Goal: Transaction & Acquisition: Purchase product/service

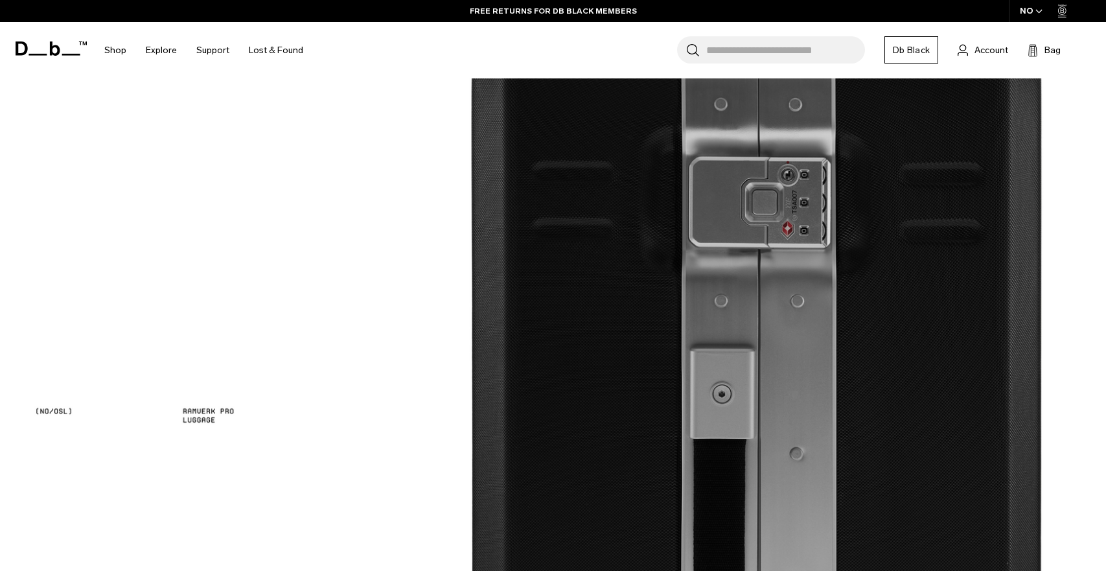
scroll to position [1068, 0]
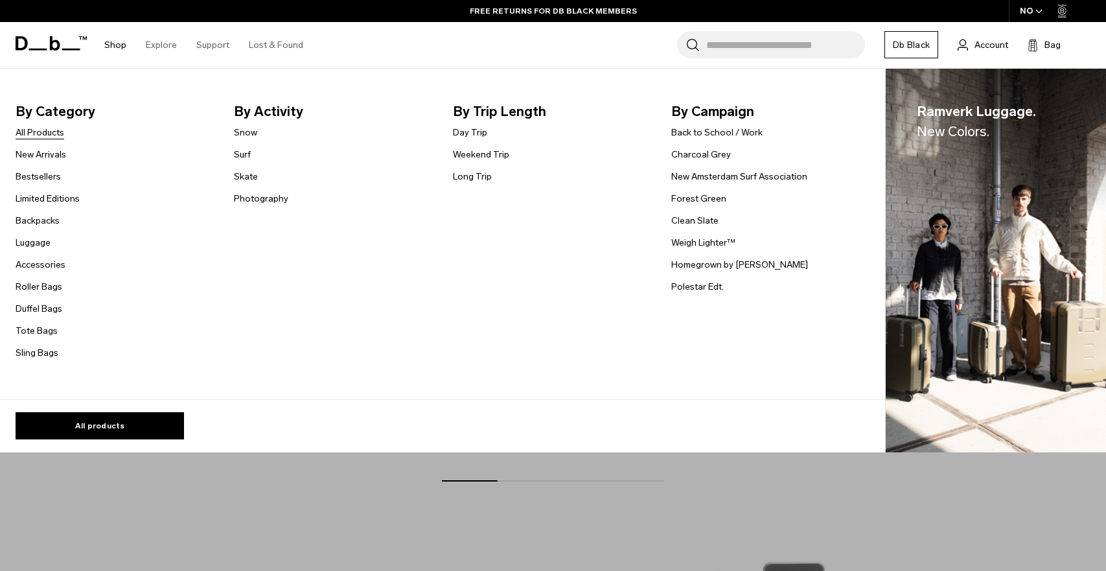
click at [34, 129] on link "All Products" at bounding box center [40, 133] width 49 height 14
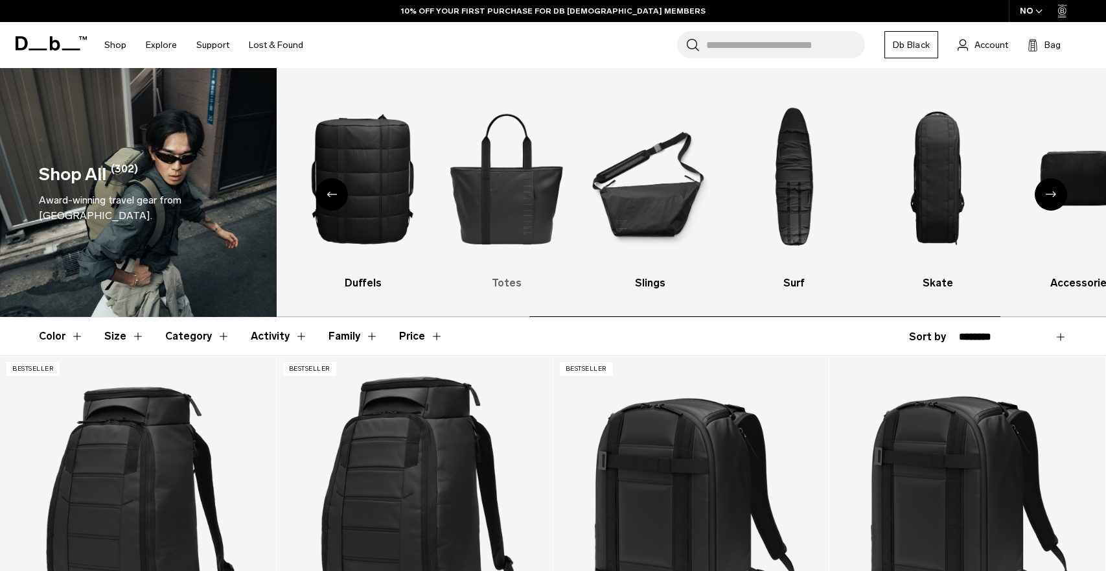
click at [518, 203] on img "5 / 10" at bounding box center [506, 177] width 121 height 181
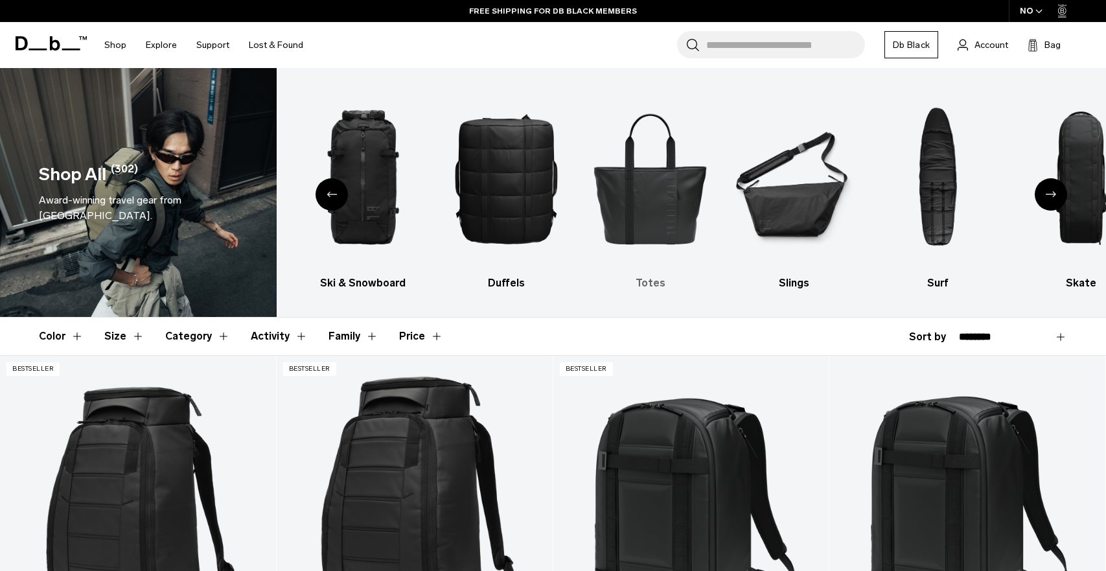
click at [650, 287] on h3 "Totes" at bounding box center [649, 283] width 121 height 16
click at [652, 279] on h3 "Totes" at bounding box center [649, 283] width 121 height 16
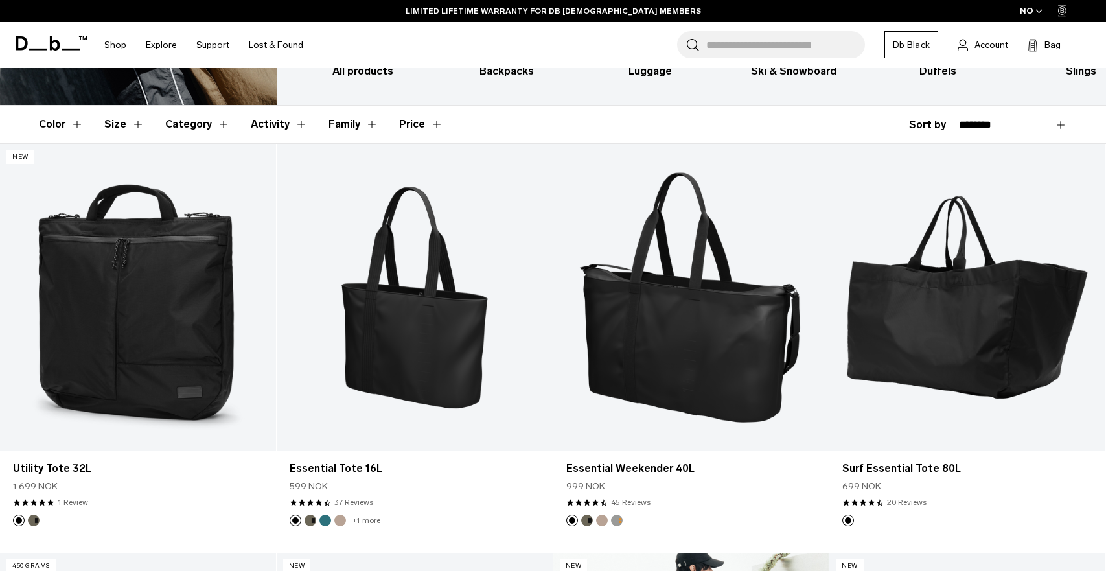
scroll to position [229, 0]
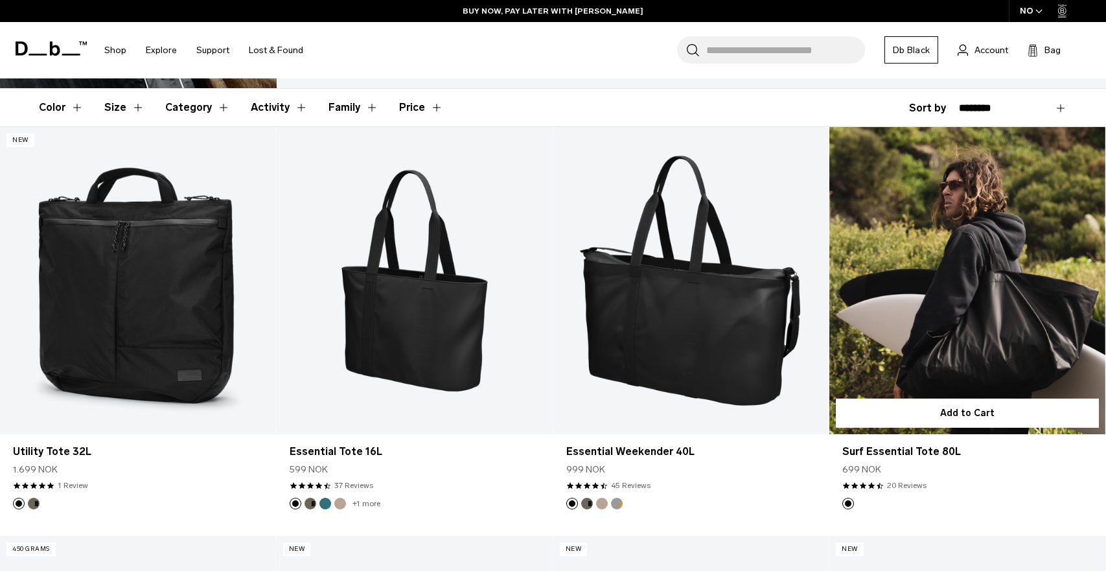
click at [968, 317] on link "Surf Essential Tote 80L" at bounding box center [967, 280] width 276 height 306
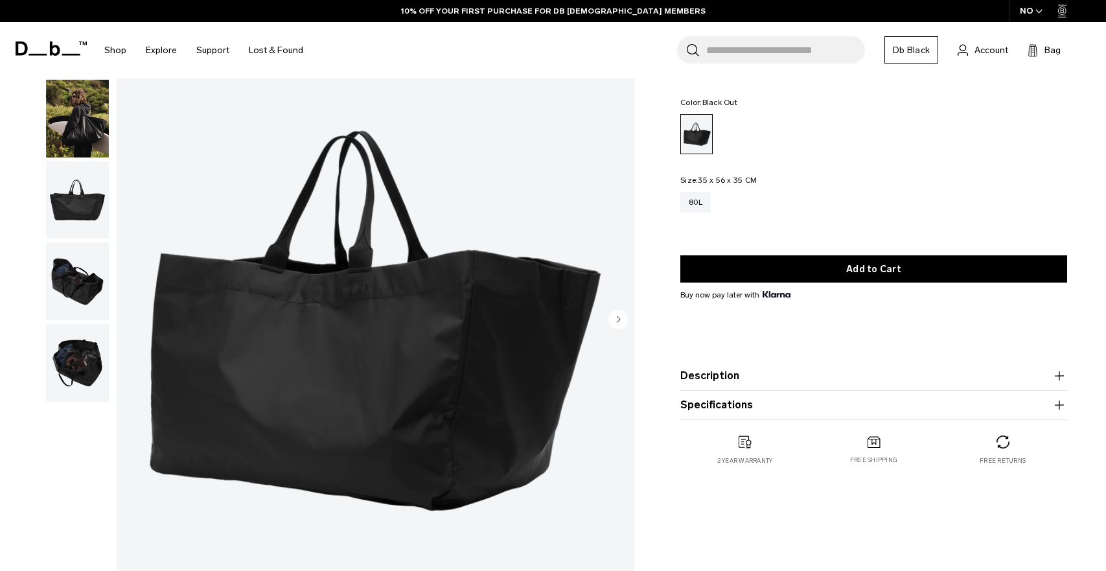
click at [76, 195] on img "button" at bounding box center [77, 200] width 63 height 78
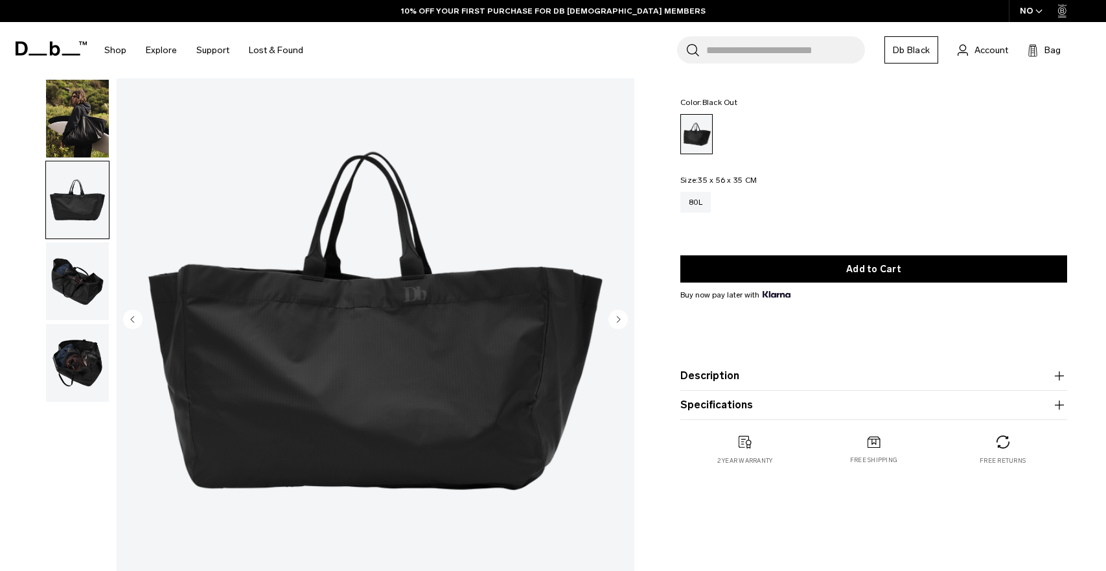
click at [80, 277] on img "button" at bounding box center [77, 281] width 63 height 78
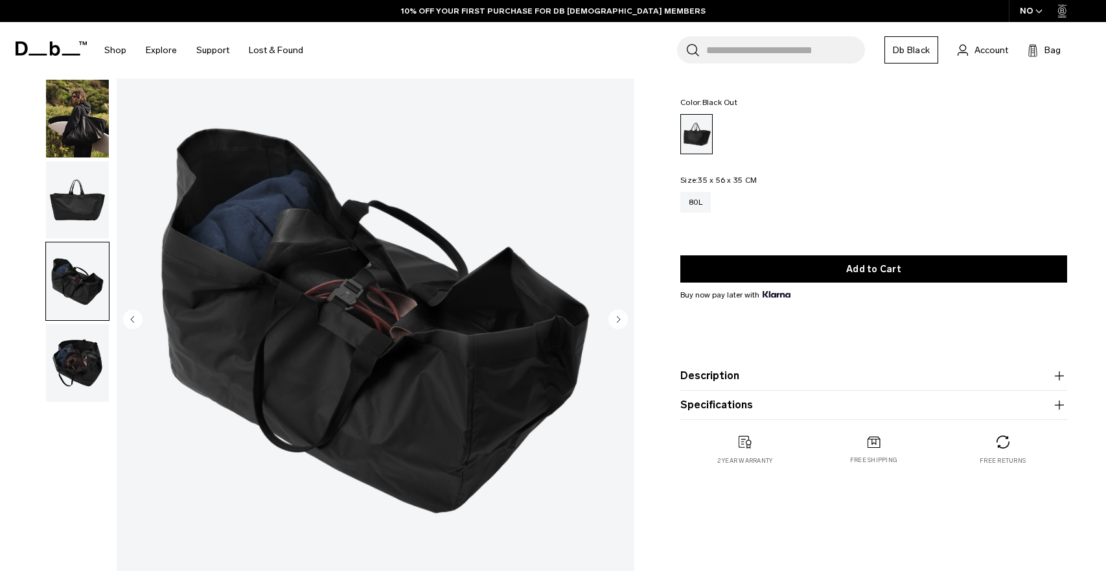
click at [79, 310] on img "button" at bounding box center [77, 281] width 63 height 78
click at [82, 361] on img "button" at bounding box center [77, 363] width 63 height 78
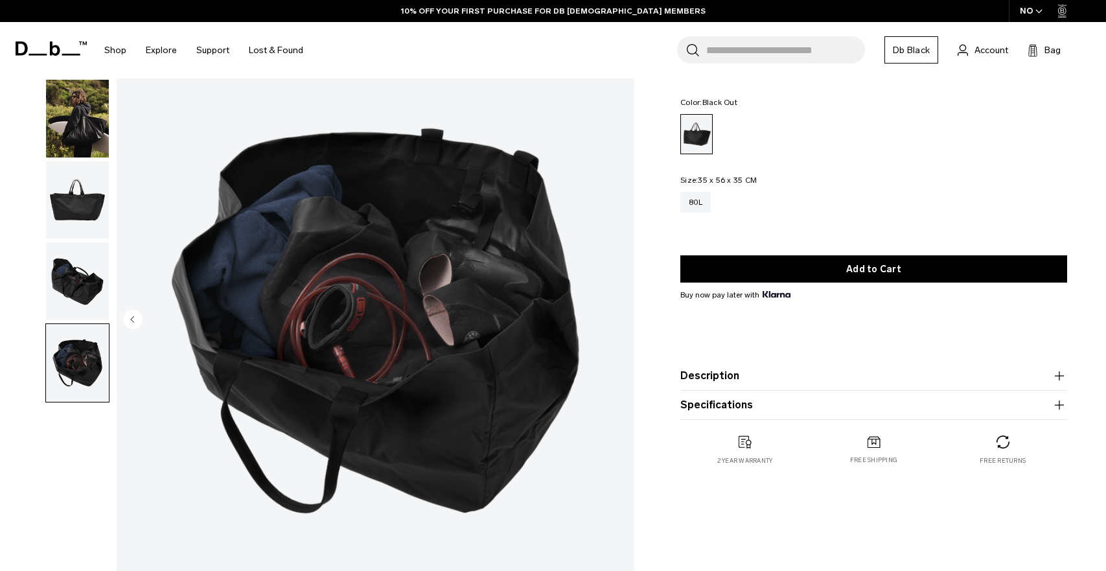
click at [82, 296] on img "button" at bounding box center [77, 281] width 63 height 78
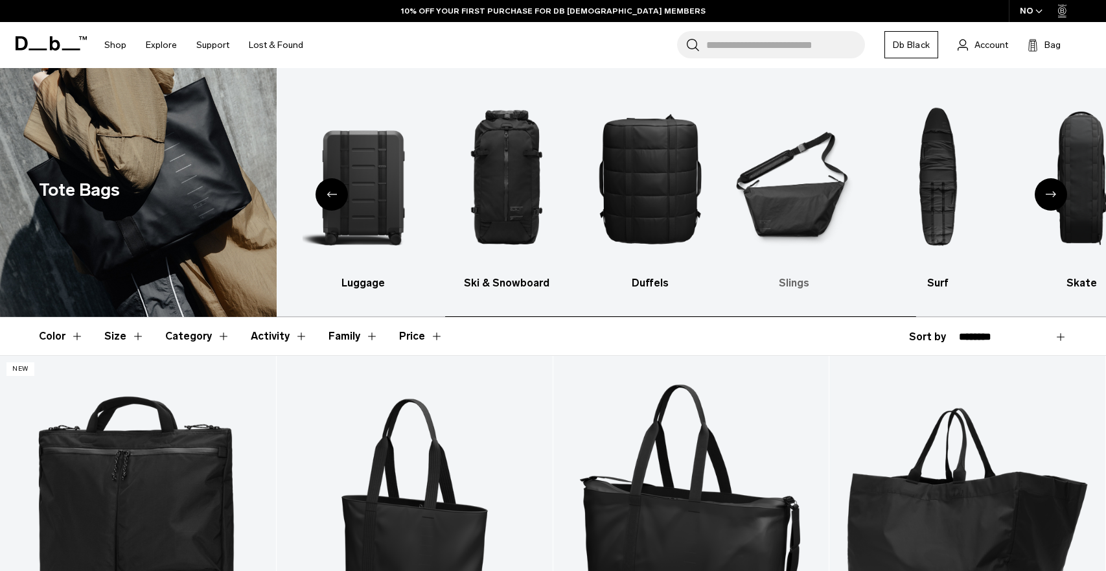
click at [782, 200] on img "6 / 10" at bounding box center [793, 177] width 121 height 181
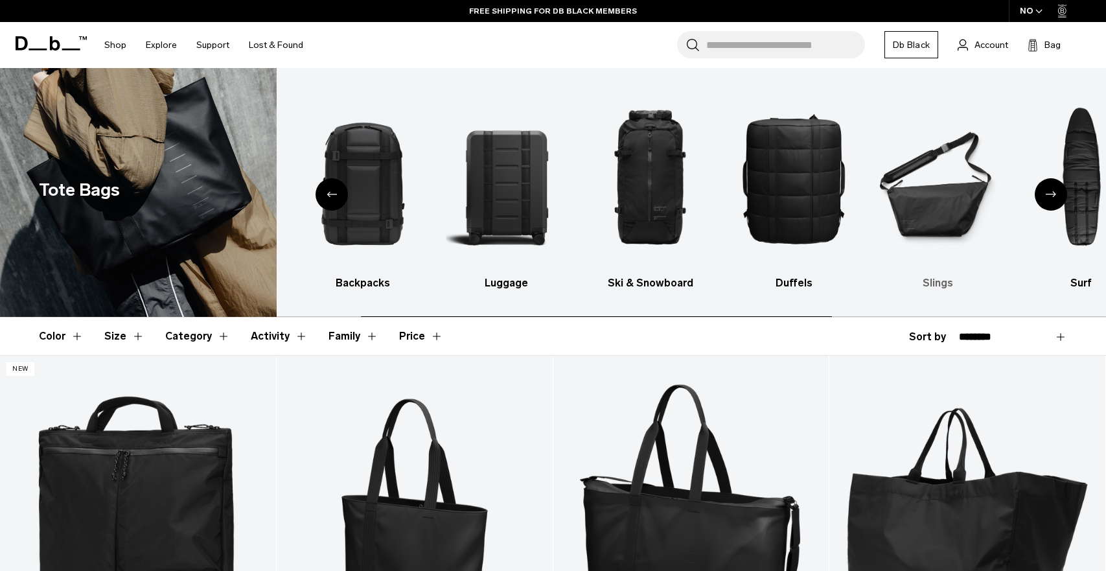
click at [935, 283] on h3 "Slings" at bounding box center [937, 283] width 121 height 16
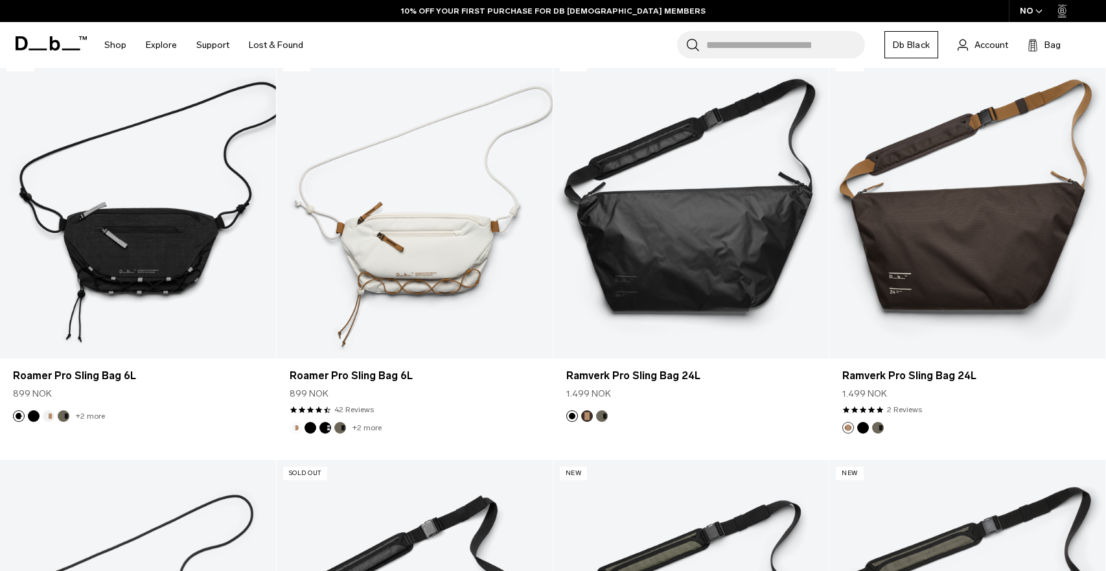
scroll to position [319, 0]
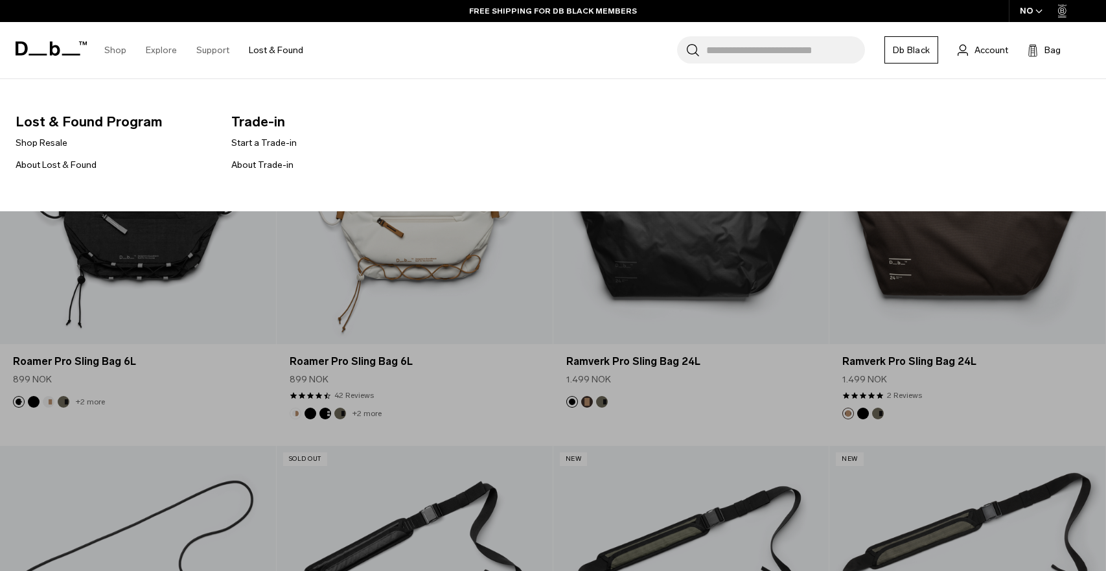
click at [275, 52] on link "Lost & Found" at bounding box center [276, 50] width 54 height 46
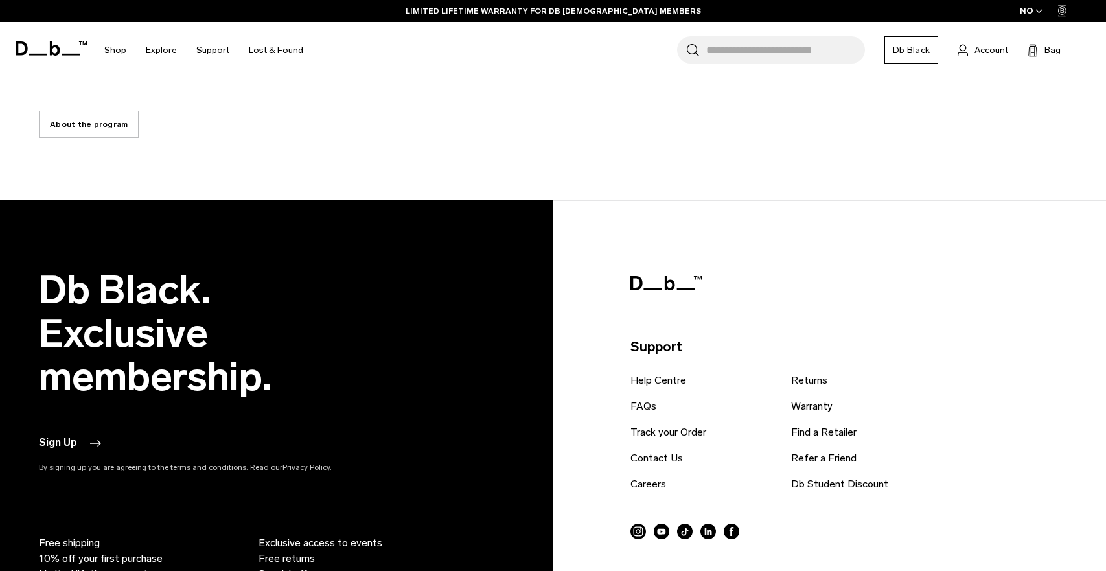
scroll to position [2439, 0]
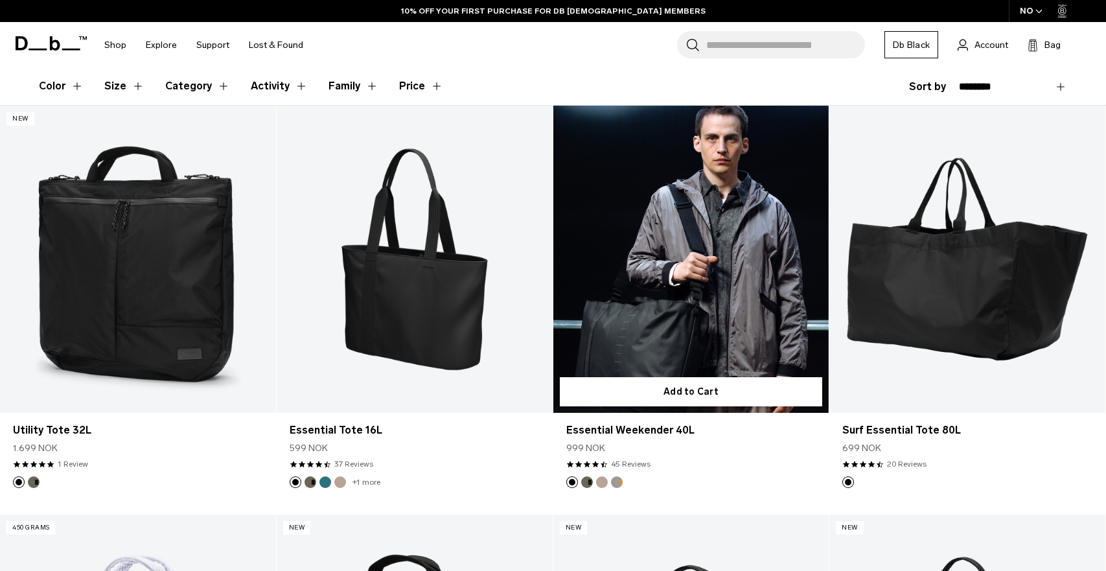
scroll to position [260, 0]
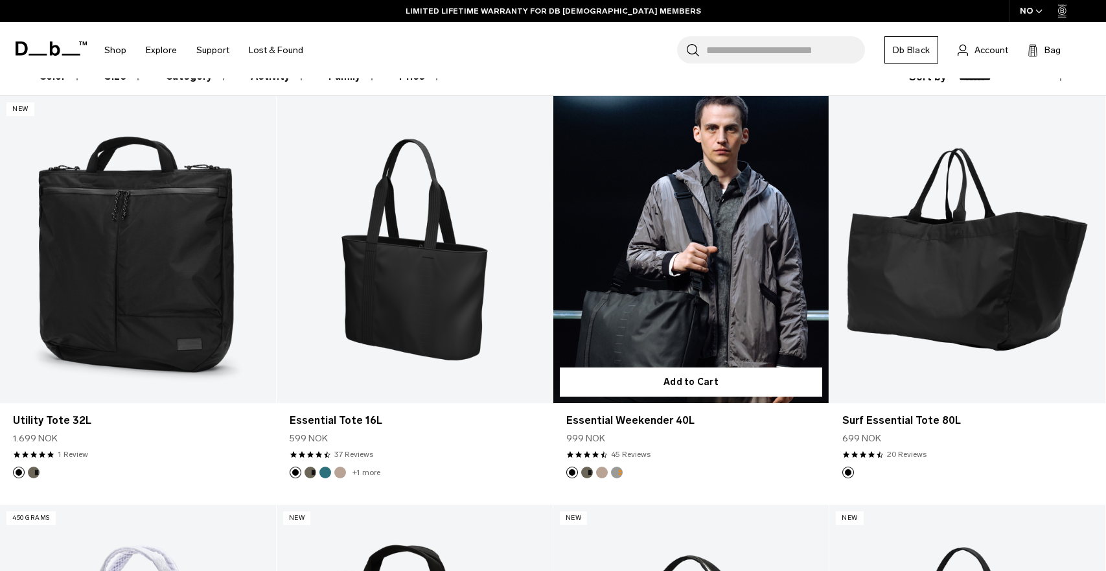
click at [626, 247] on link "Essential Weekender 40L" at bounding box center [691, 249] width 276 height 306
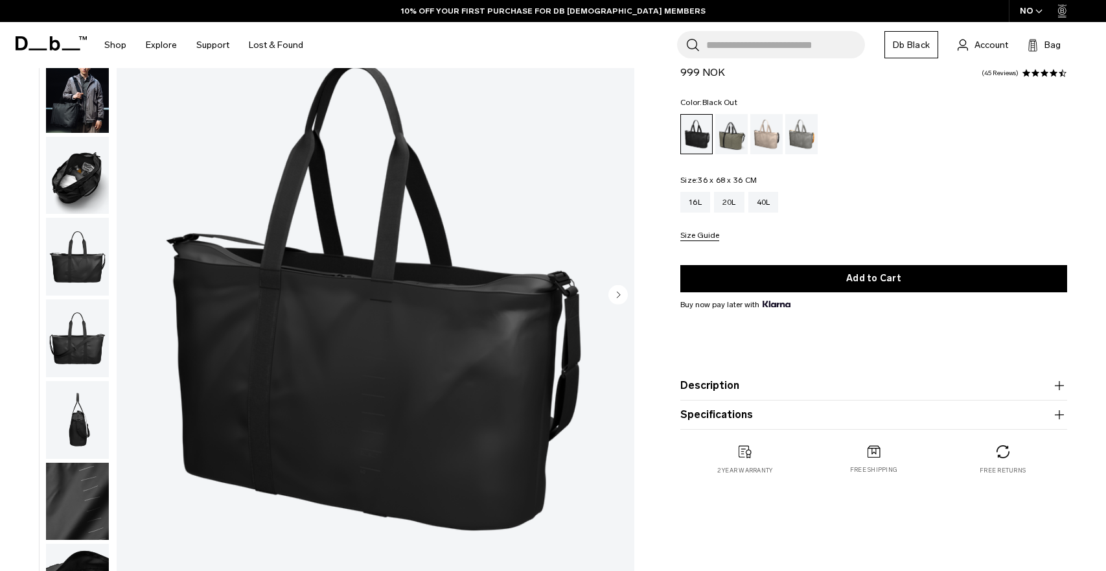
scroll to position [113, 0]
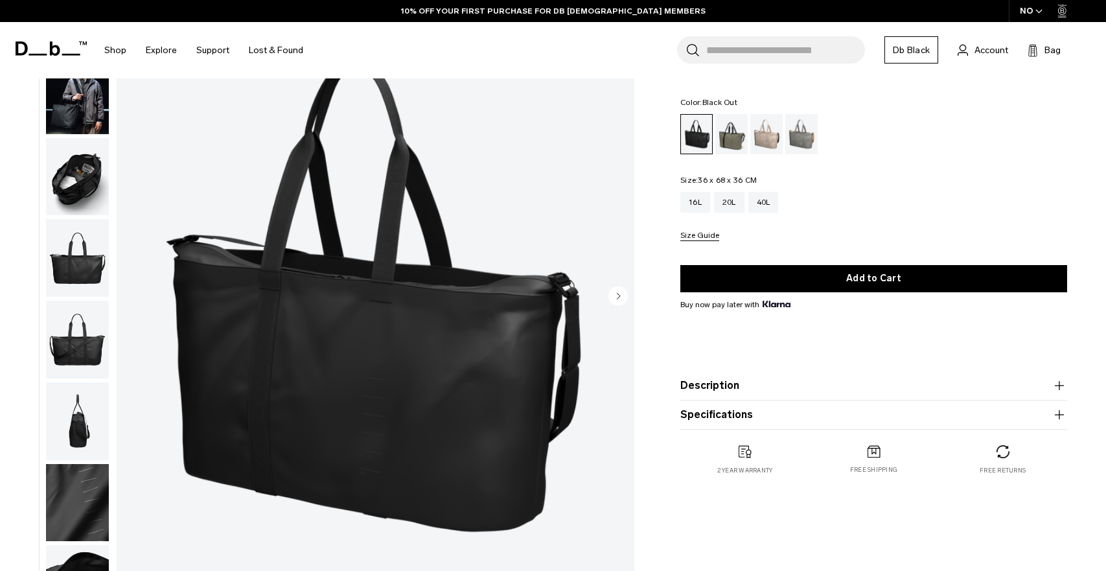
click at [74, 170] on img "button" at bounding box center [77, 177] width 63 height 78
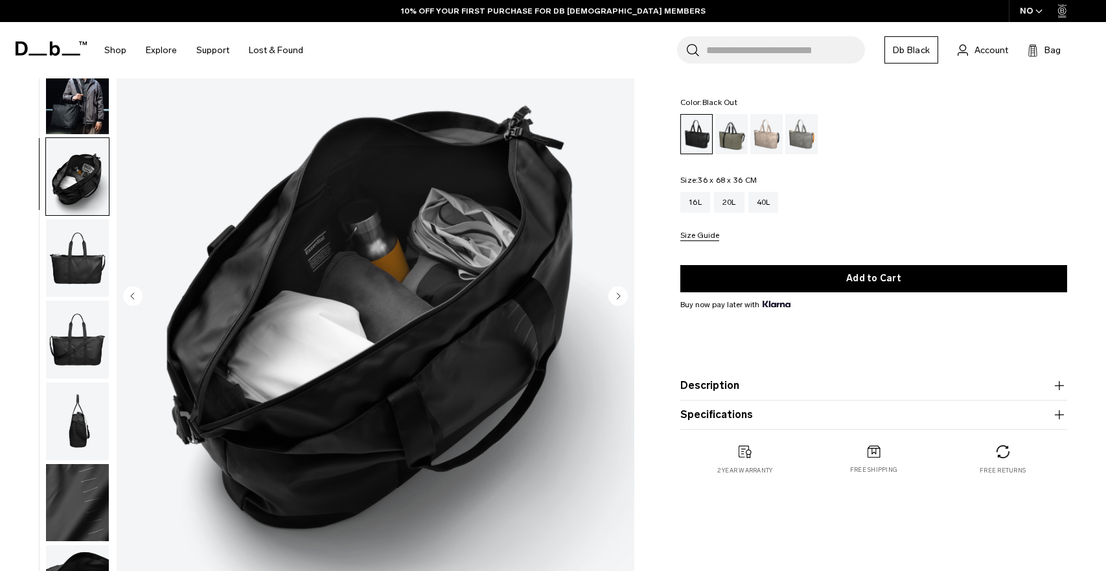
scroll to position [3, 0]
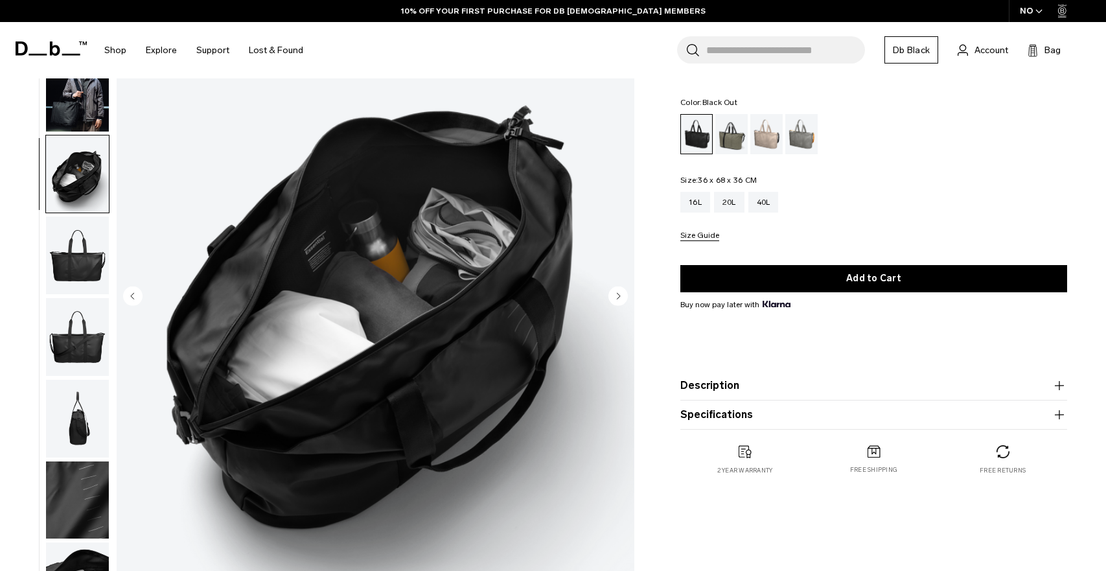
click at [77, 247] on img "button" at bounding box center [77, 255] width 63 height 78
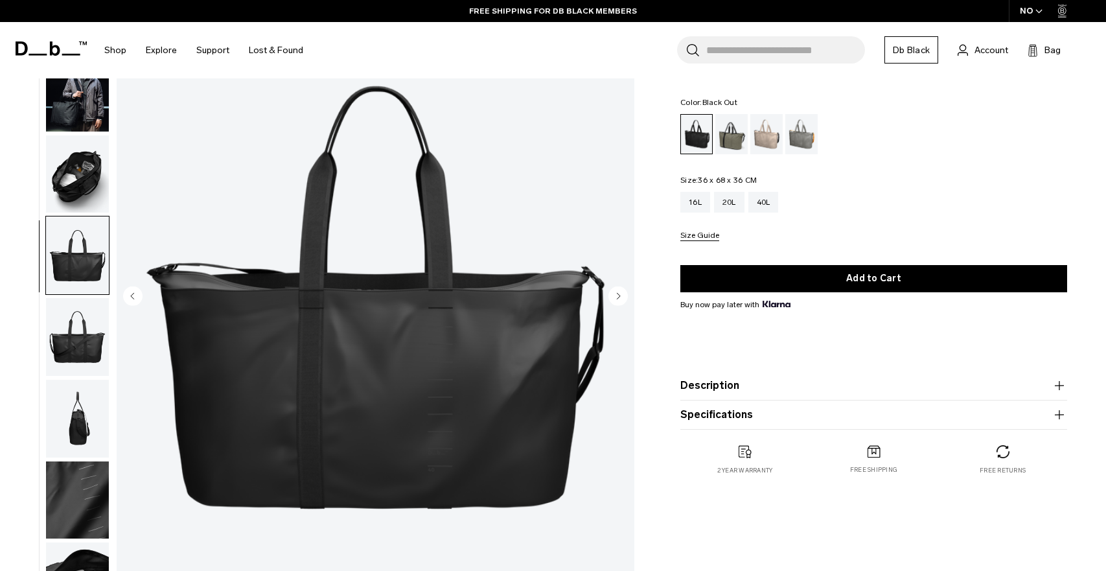
click at [66, 321] on img "button" at bounding box center [77, 337] width 63 height 78
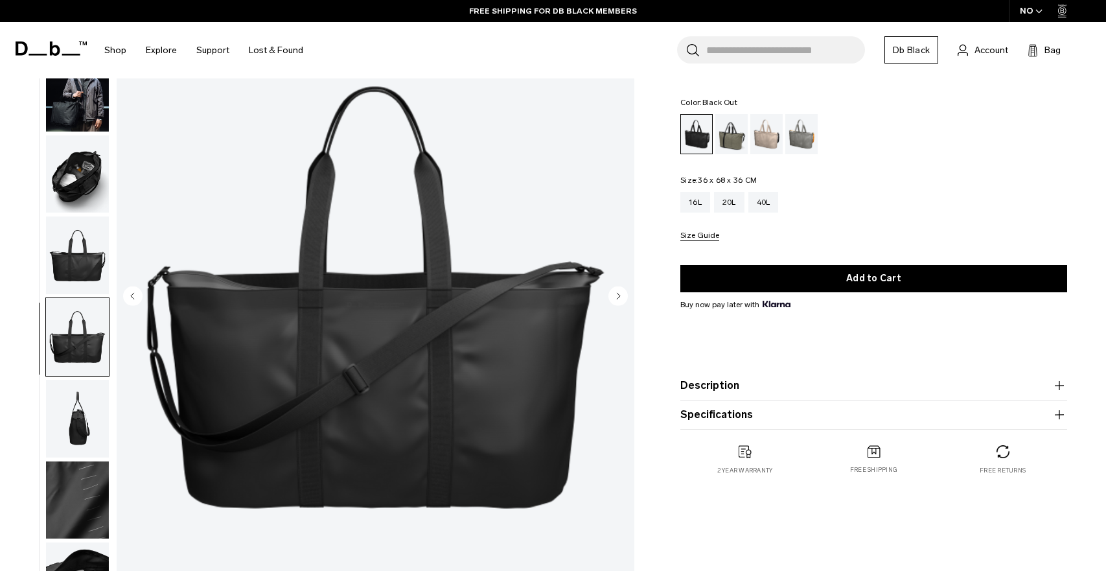
click at [69, 407] on img "button" at bounding box center [77, 419] width 63 height 78
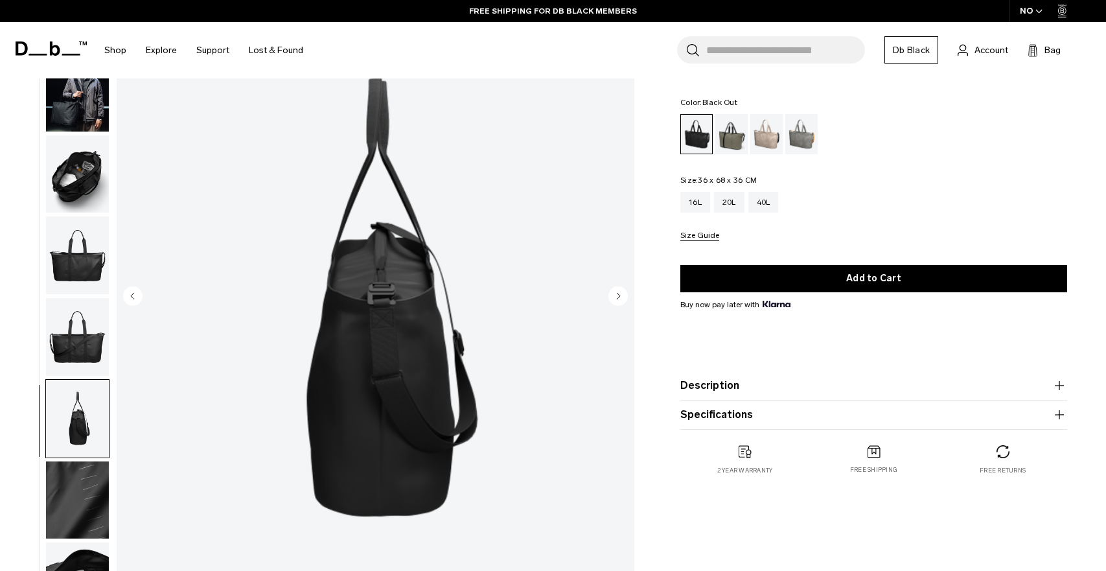
click at [75, 490] on img "button" at bounding box center [77, 500] width 63 height 78
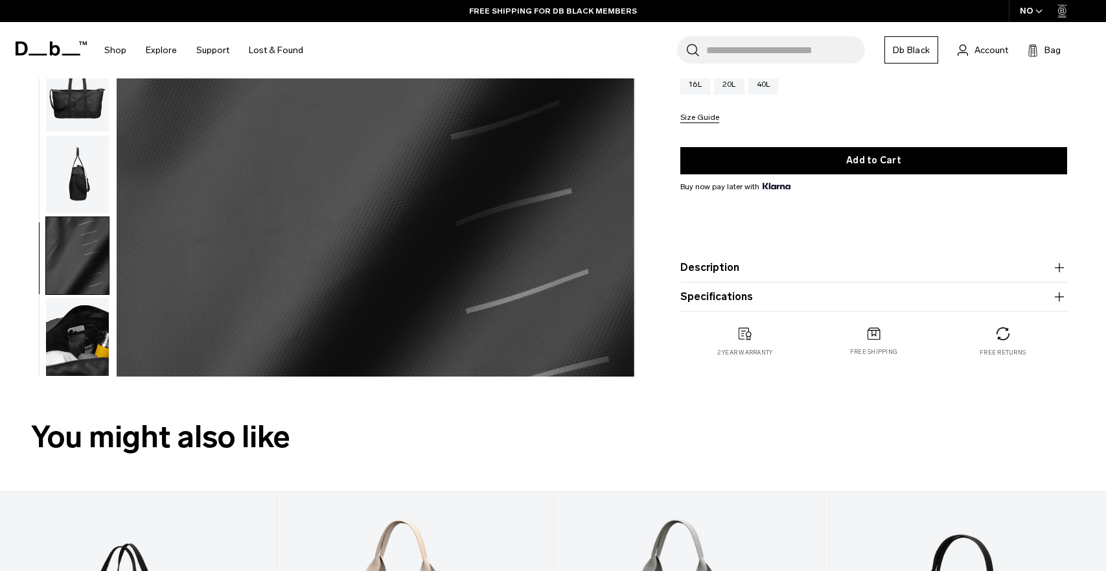
scroll to position [367, 0]
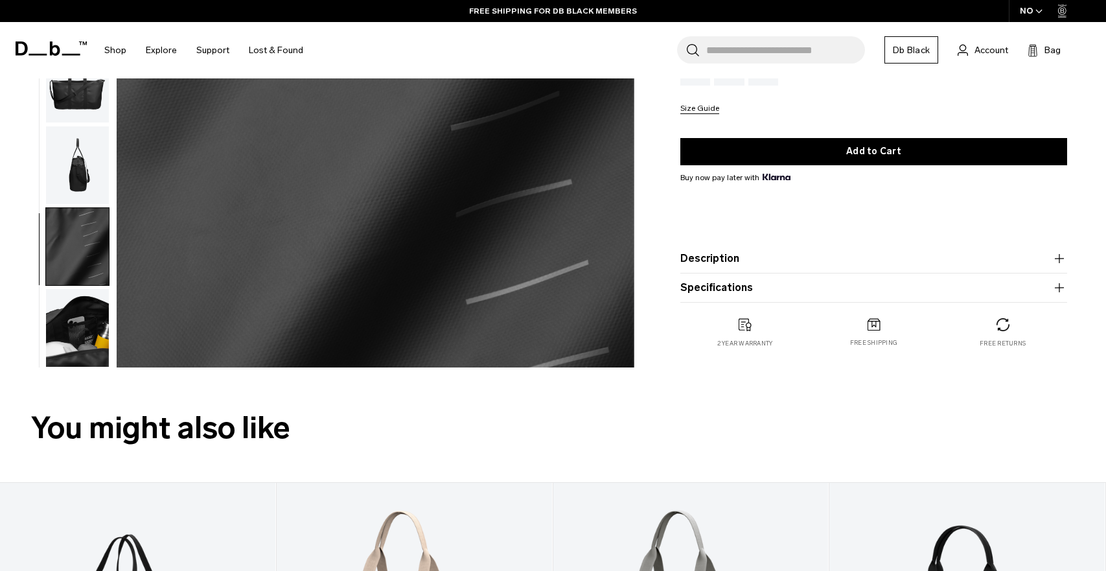
click at [80, 321] on img "button" at bounding box center [77, 328] width 63 height 78
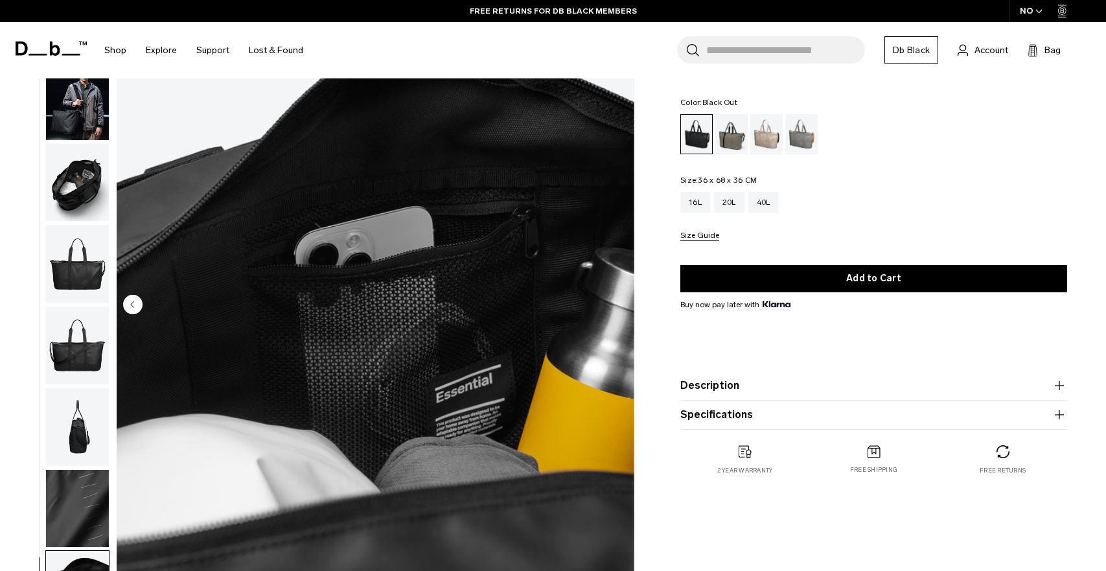
scroll to position [0, 0]
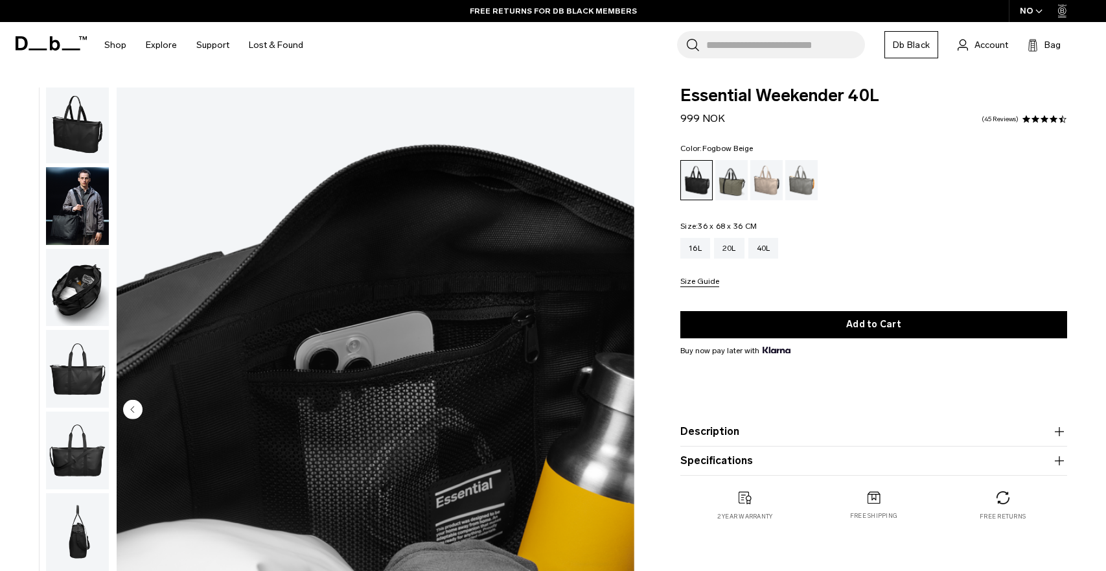
click at [766, 180] on div "Fogbow Beige" at bounding box center [766, 180] width 33 height 40
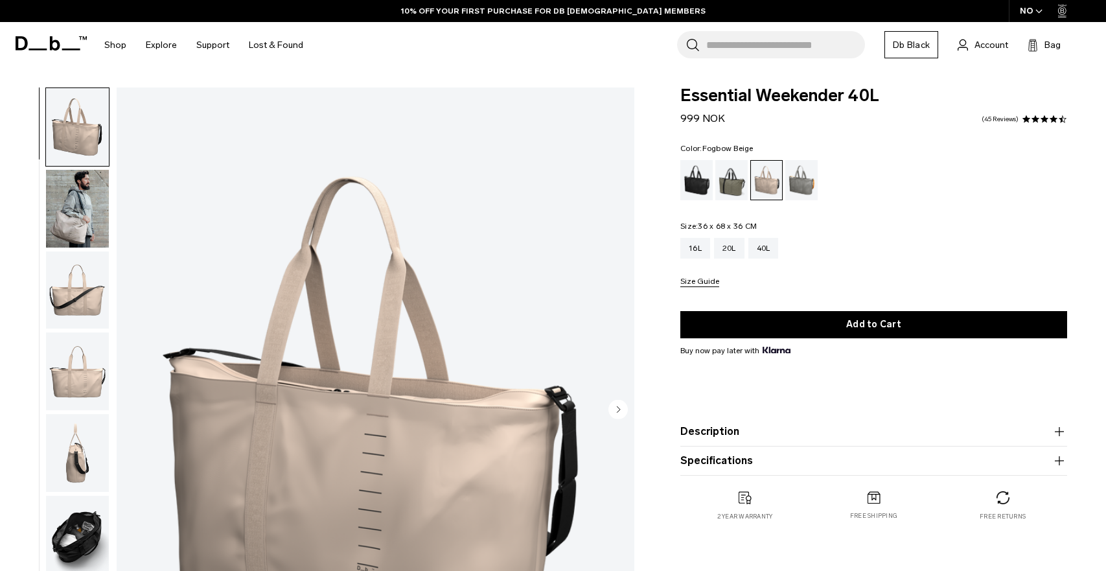
click at [730, 179] on div "Forest Green" at bounding box center [731, 180] width 33 height 40
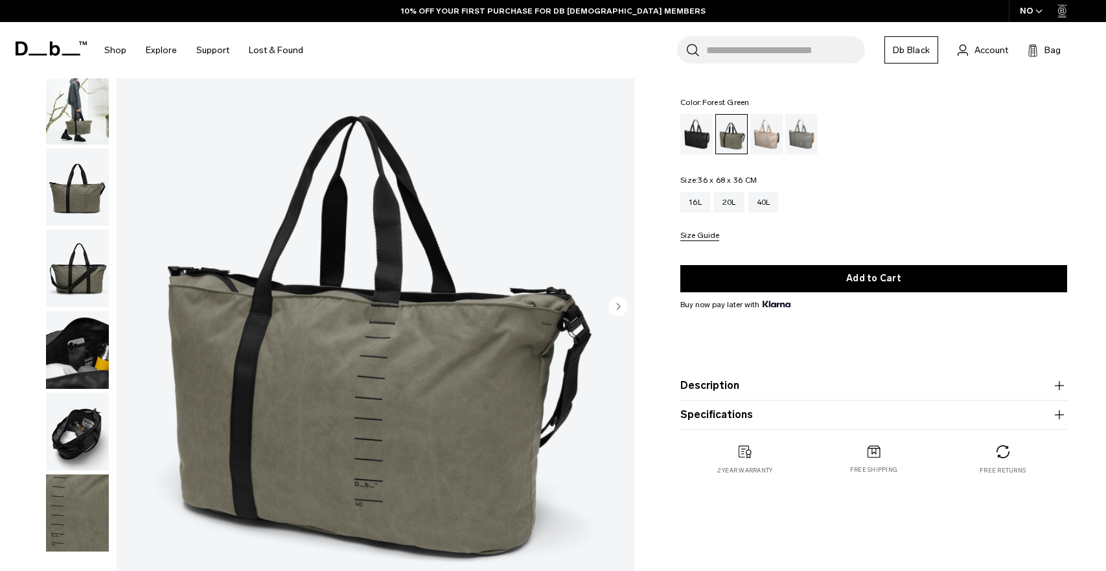
scroll to position [106, 0]
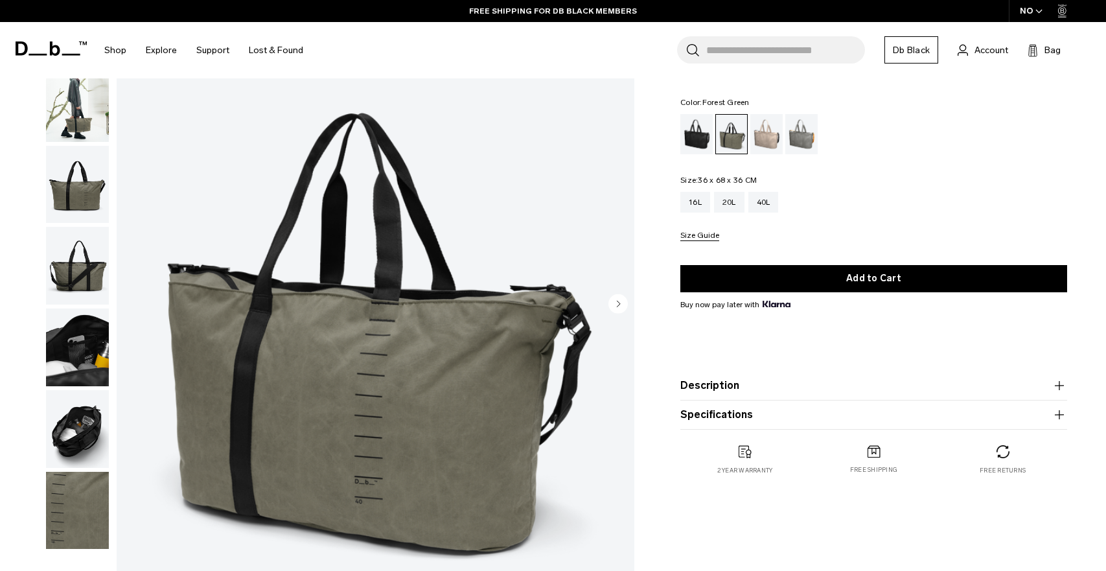
click at [86, 505] on img "button" at bounding box center [77, 511] width 63 height 78
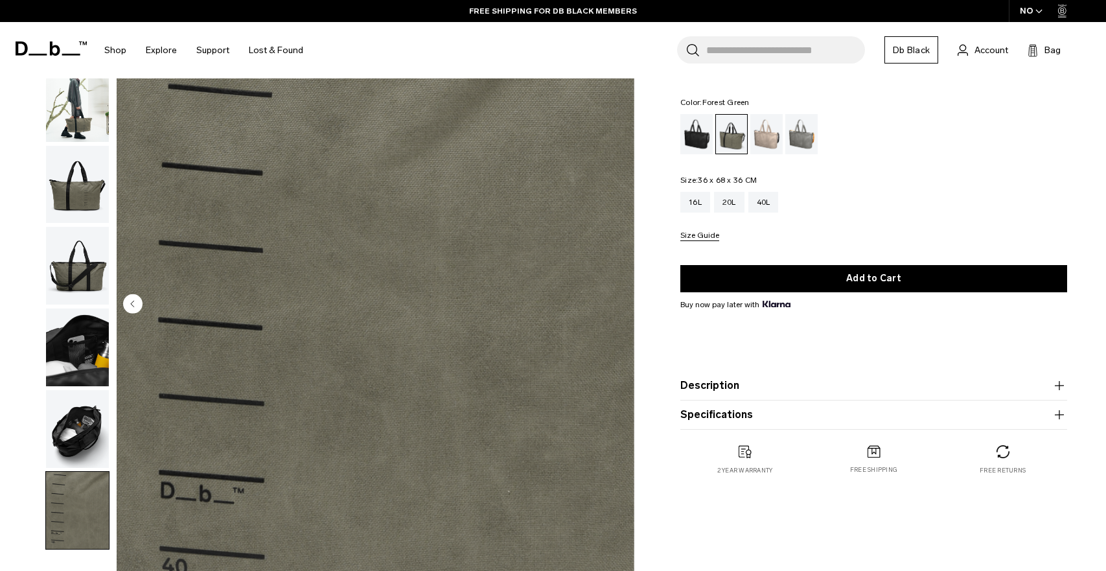
click at [73, 188] on img "button" at bounding box center [77, 185] width 63 height 78
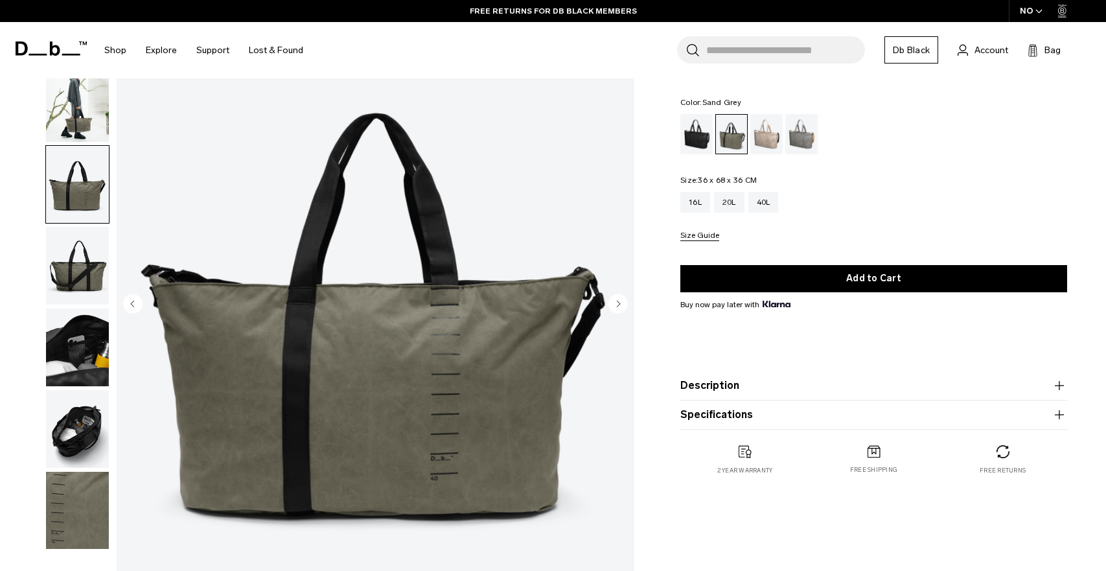
click at [806, 138] on div "Sand Grey" at bounding box center [801, 134] width 33 height 40
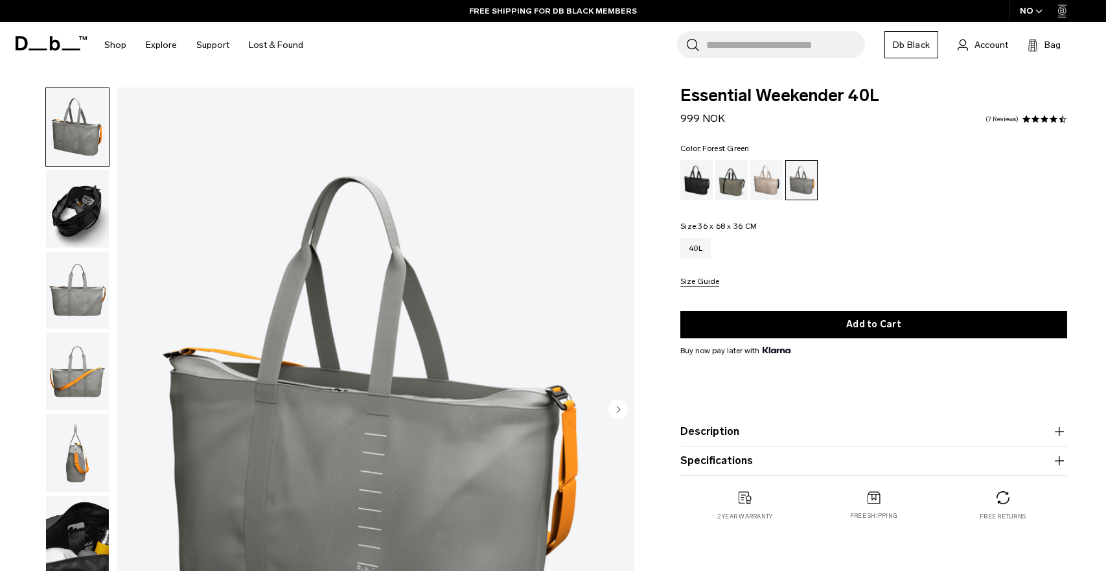
click at [732, 181] on div "Forest Green" at bounding box center [731, 180] width 33 height 40
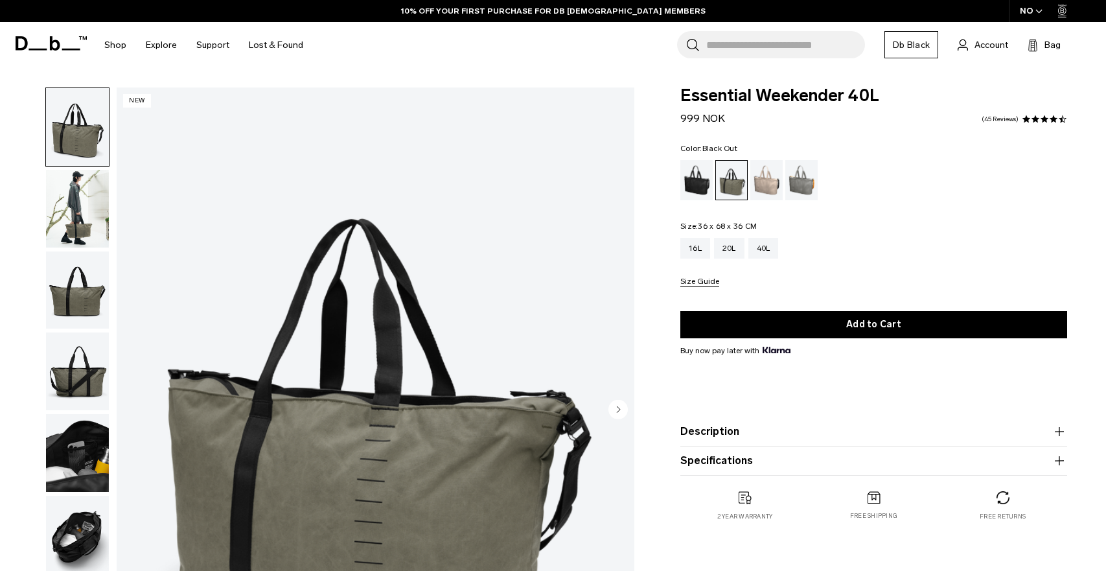
click at [693, 187] on div "Black Out" at bounding box center [696, 180] width 33 height 40
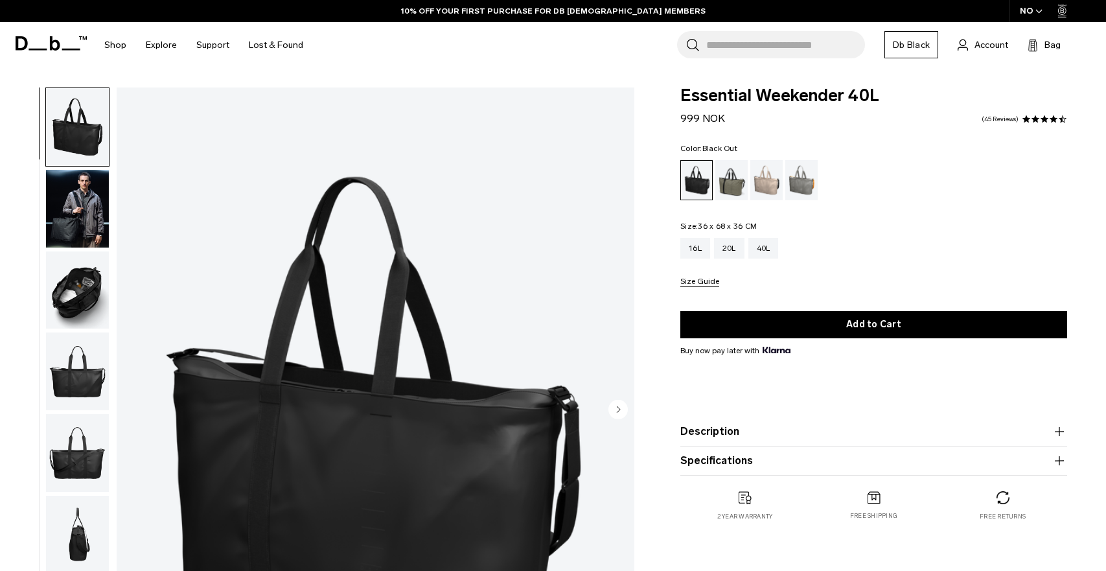
click at [654, 176] on div "Essential Weekender 40L 999 NOK 4.3 star rating 45 Reviews Color: Black Out Out…" at bounding box center [873, 316] width 464 height 459
click at [666, 230] on div "Essential Weekender 40L 999 NOK 4.3 star rating 45 Reviews Color: Black Out Out…" at bounding box center [873, 316] width 464 height 459
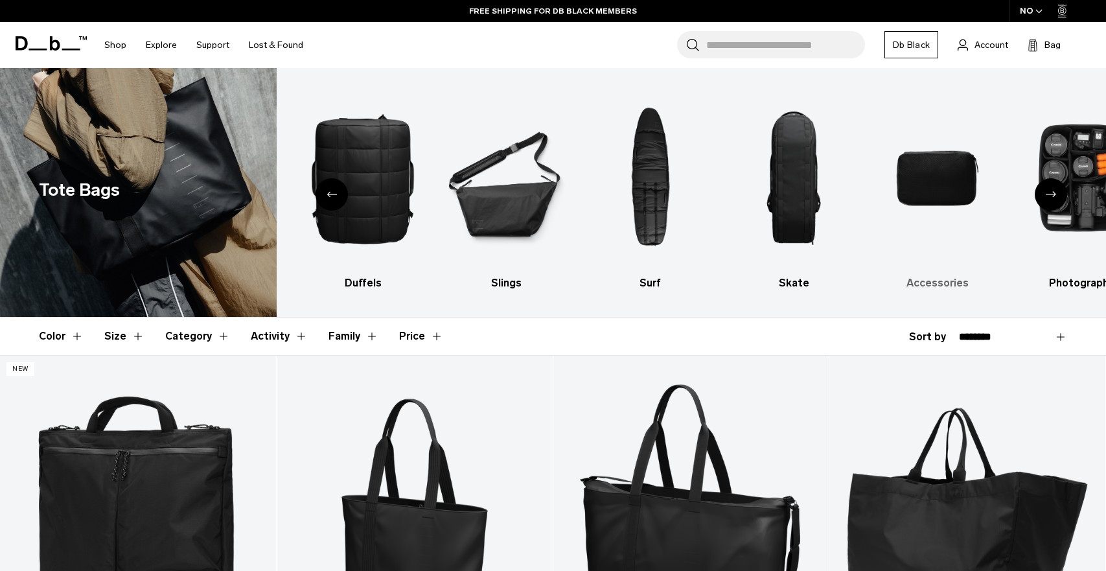
click at [933, 176] on img "9 / 10" at bounding box center [937, 177] width 121 height 181
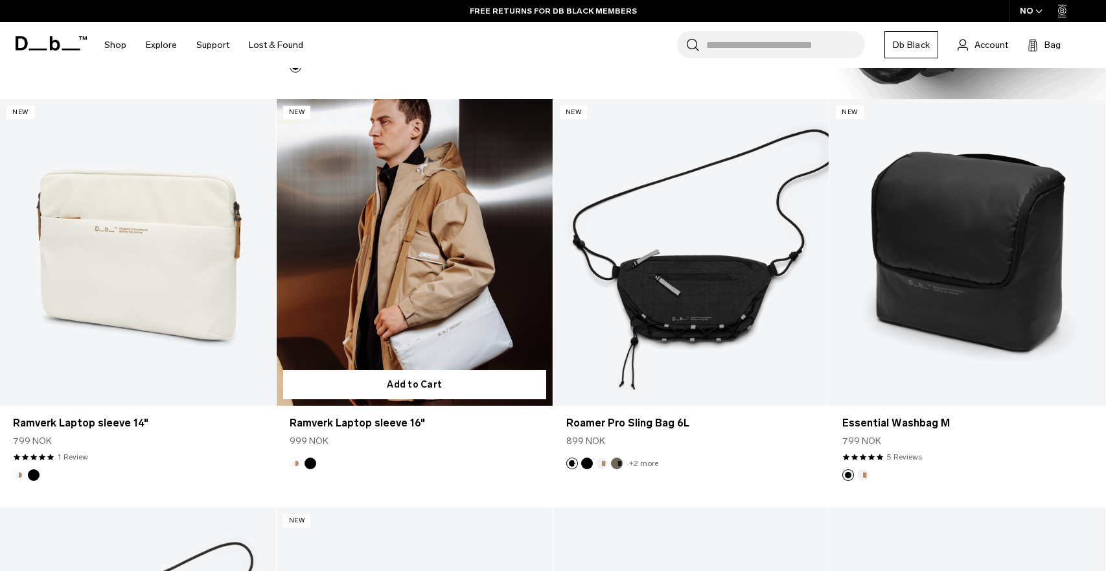
scroll to position [1477, 0]
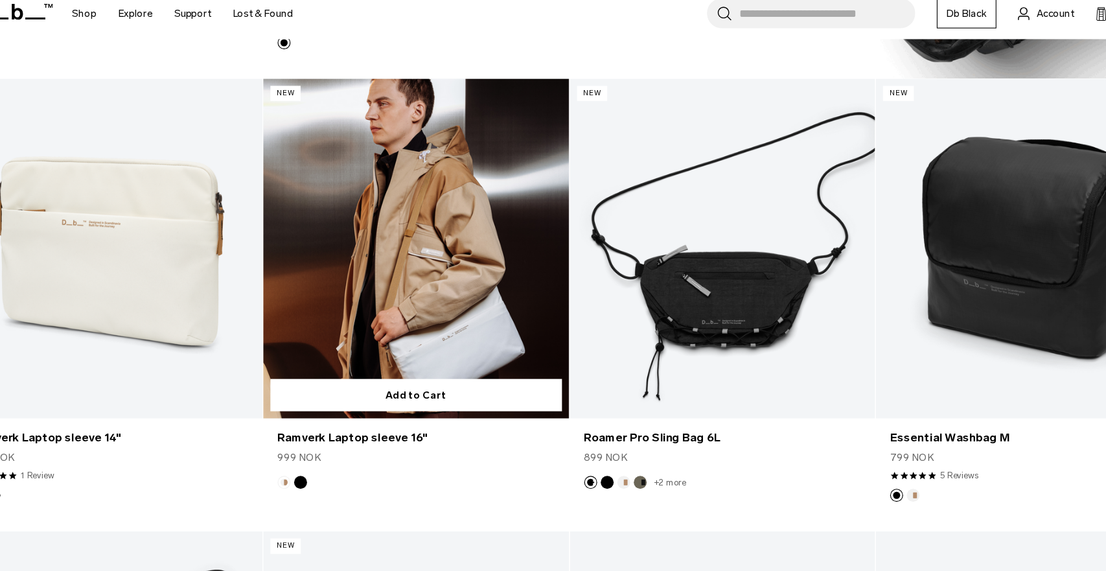
click at [393, 348] on link "Ramverk Laptop sleeve 16" at bounding box center [415, 257] width 276 height 306
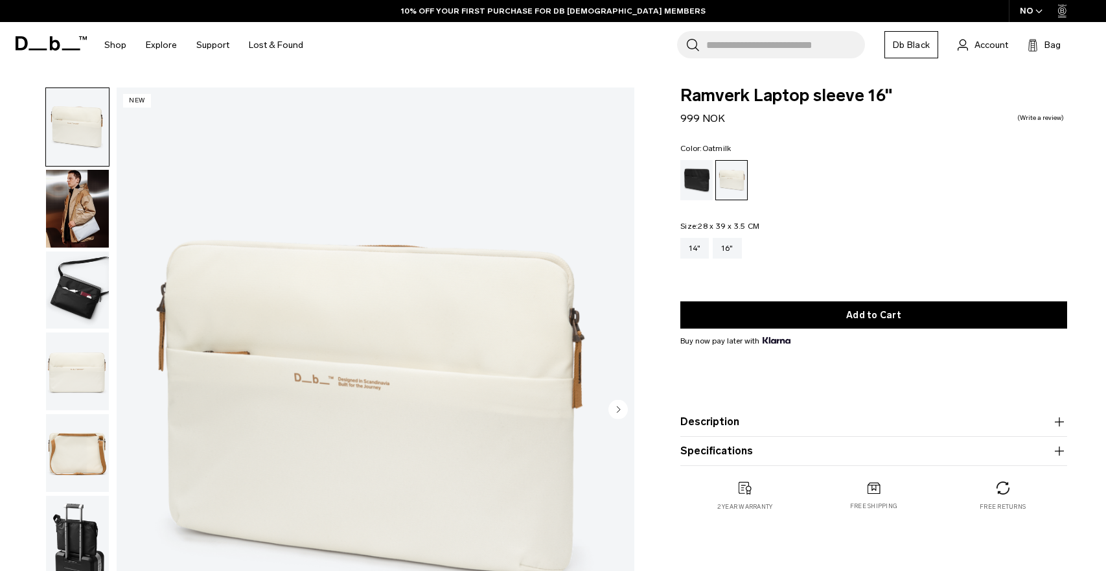
click at [79, 212] on img "button" at bounding box center [77, 209] width 63 height 78
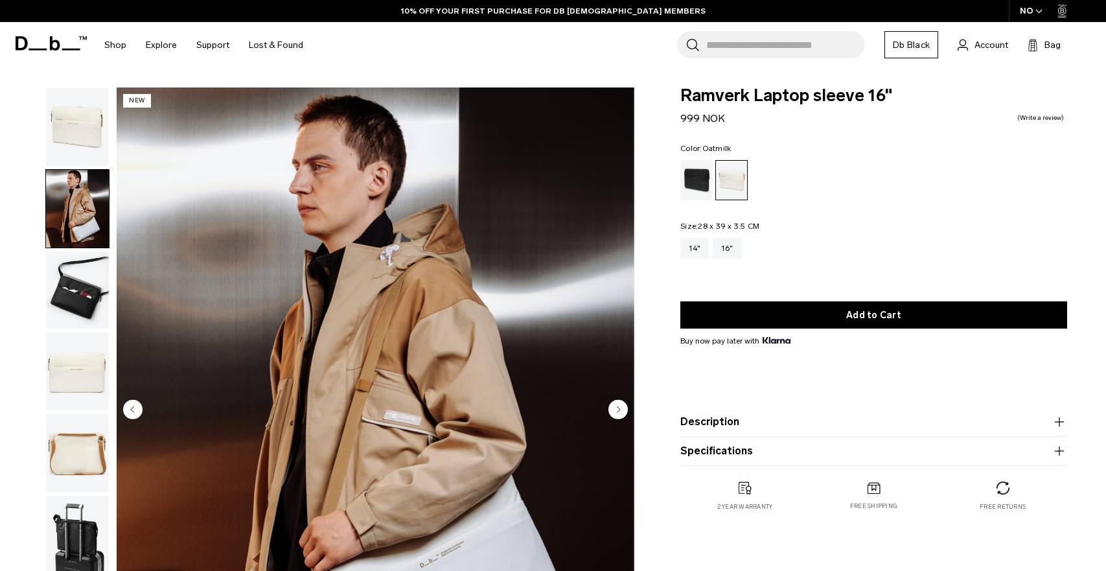
click at [84, 258] on img "button" at bounding box center [77, 290] width 63 height 78
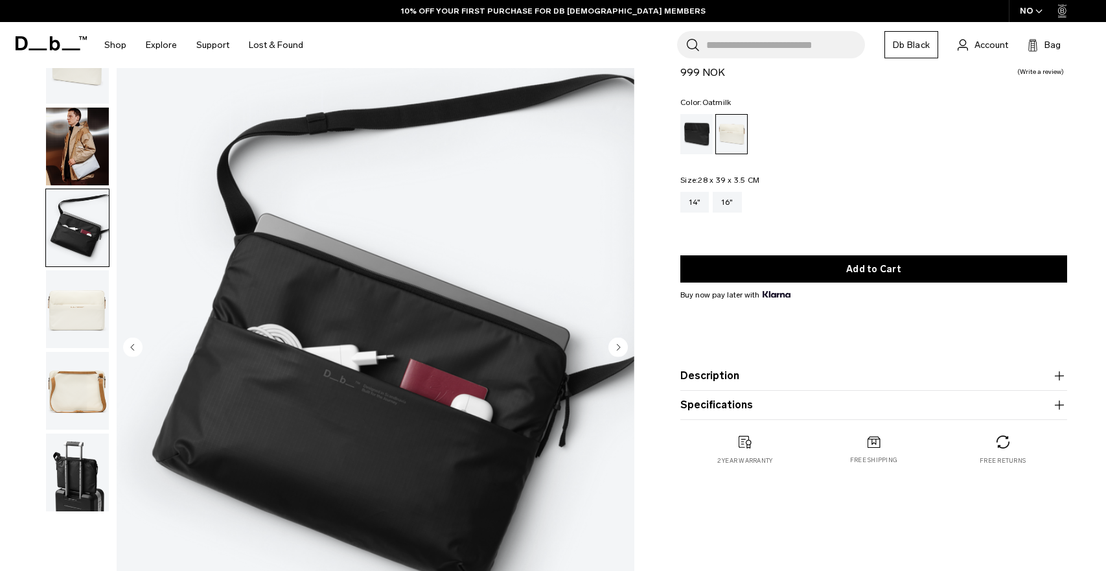
scroll to position [63, 0]
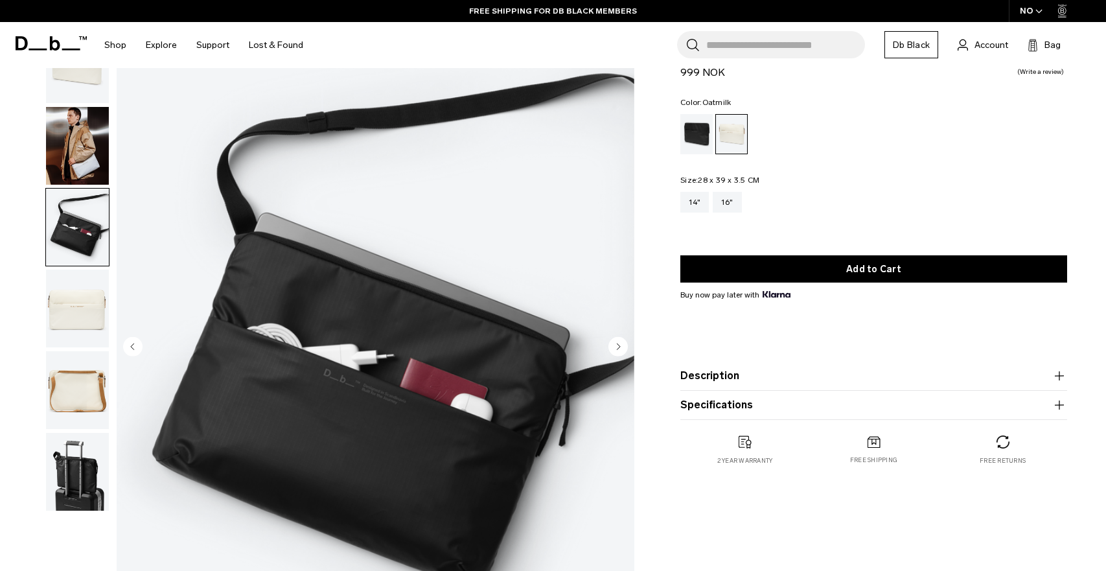
click at [87, 361] on img "button" at bounding box center [77, 390] width 63 height 78
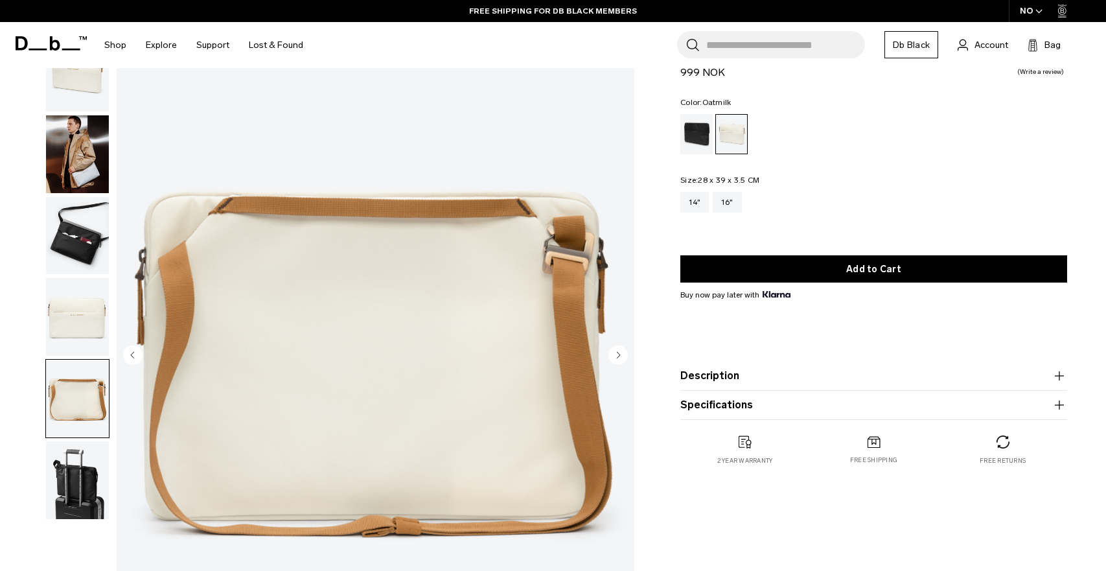
scroll to position [57, 0]
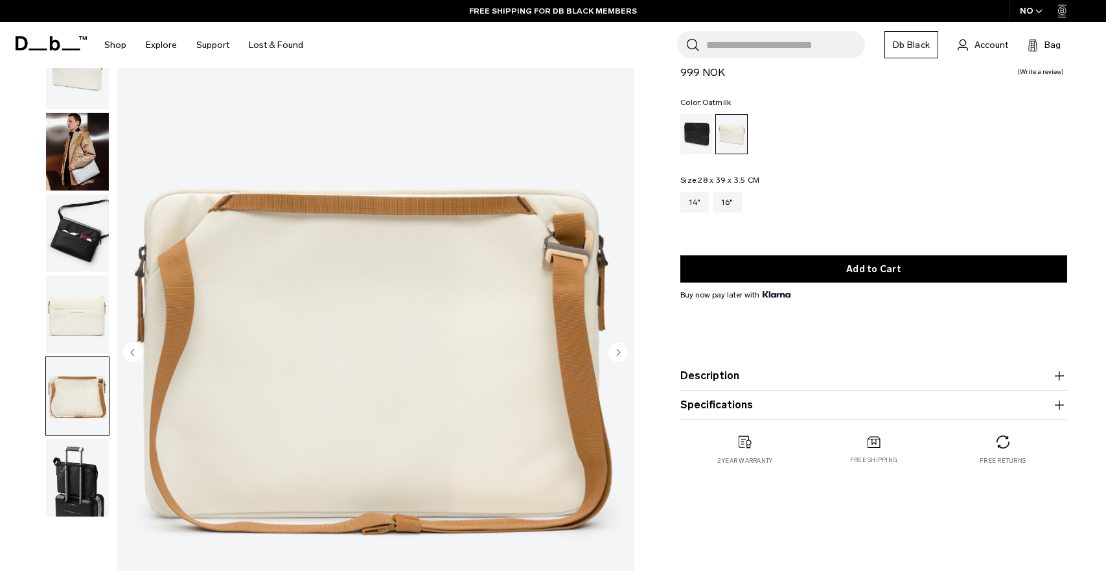
click at [87, 485] on img "button" at bounding box center [77, 478] width 63 height 78
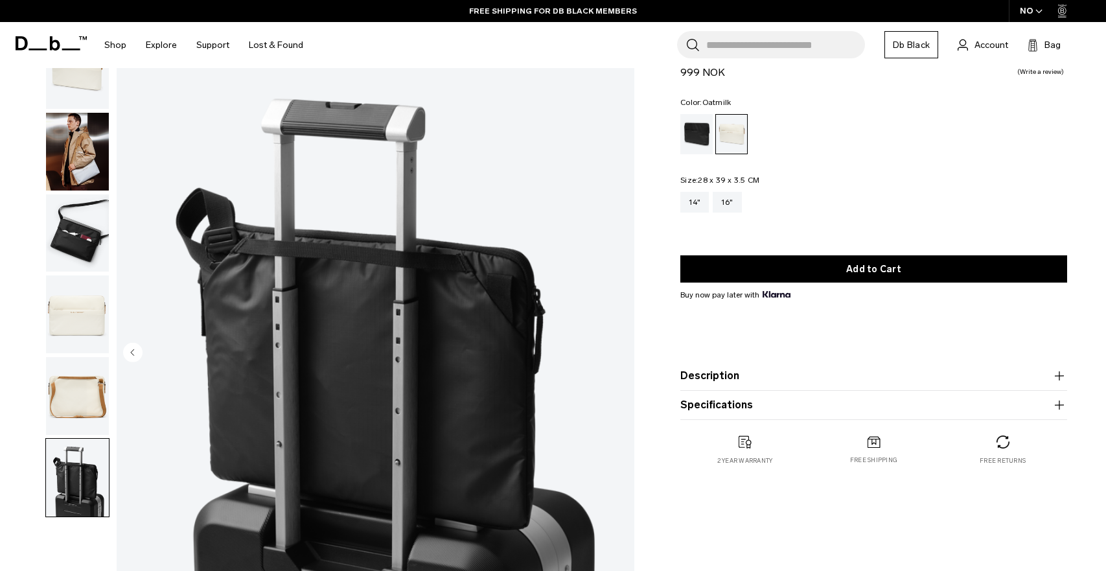
click at [86, 419] on img "button" at bounding box center [77, 396] width 63 height 78
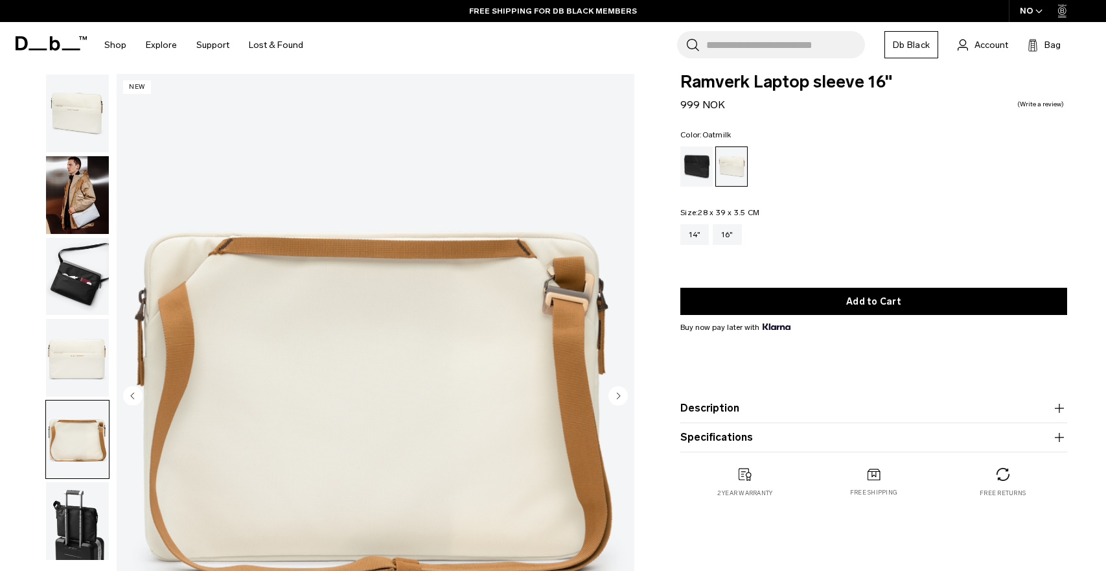
scroll to position [13, 0]
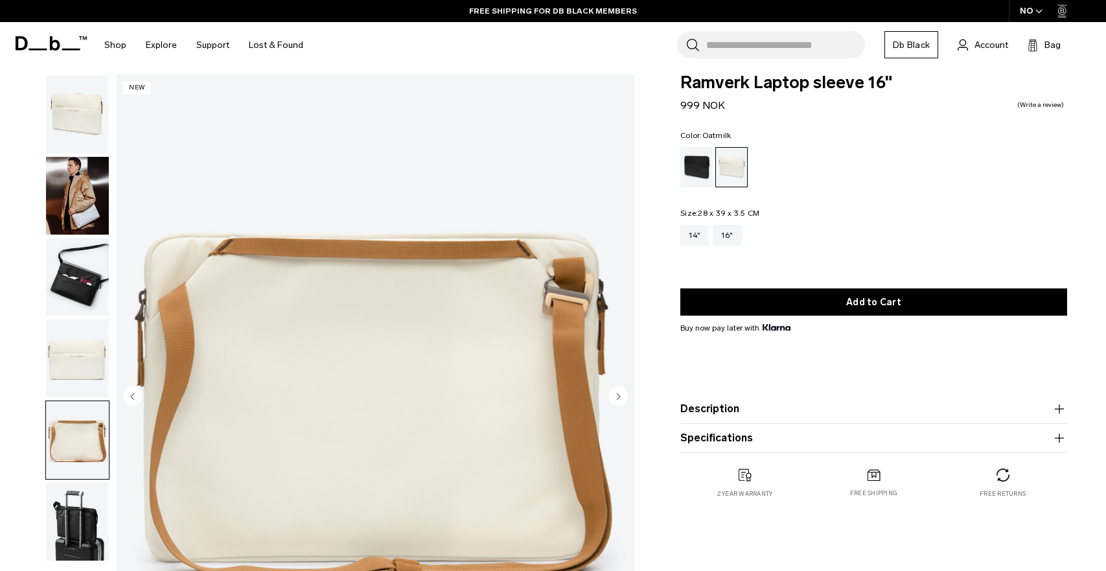
click at [76, 262] on img "button" at bounding box center [77, 277] width 63 height 78
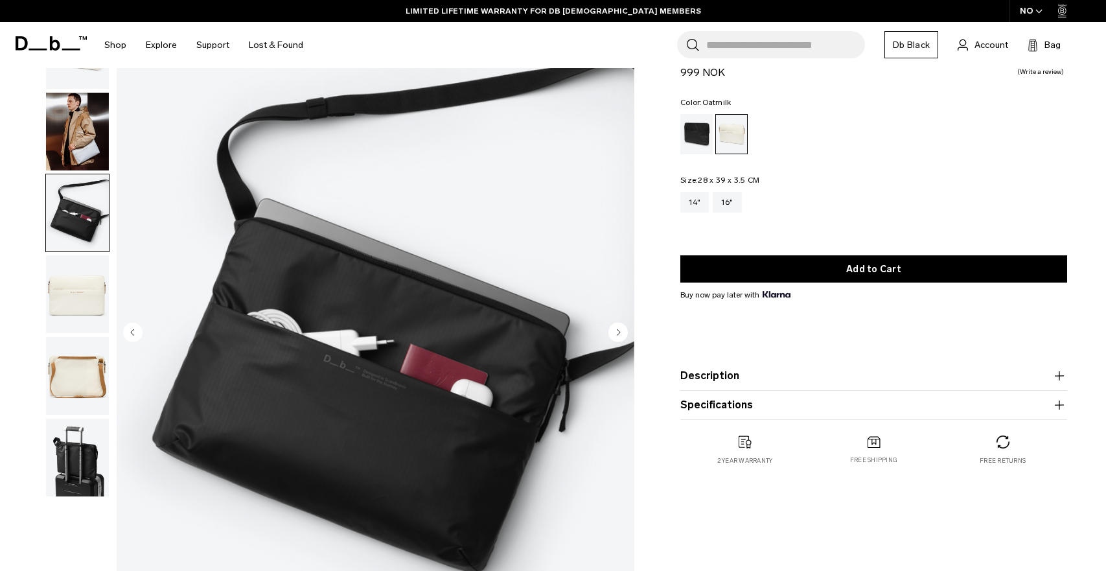
scroll to position [0, 0]
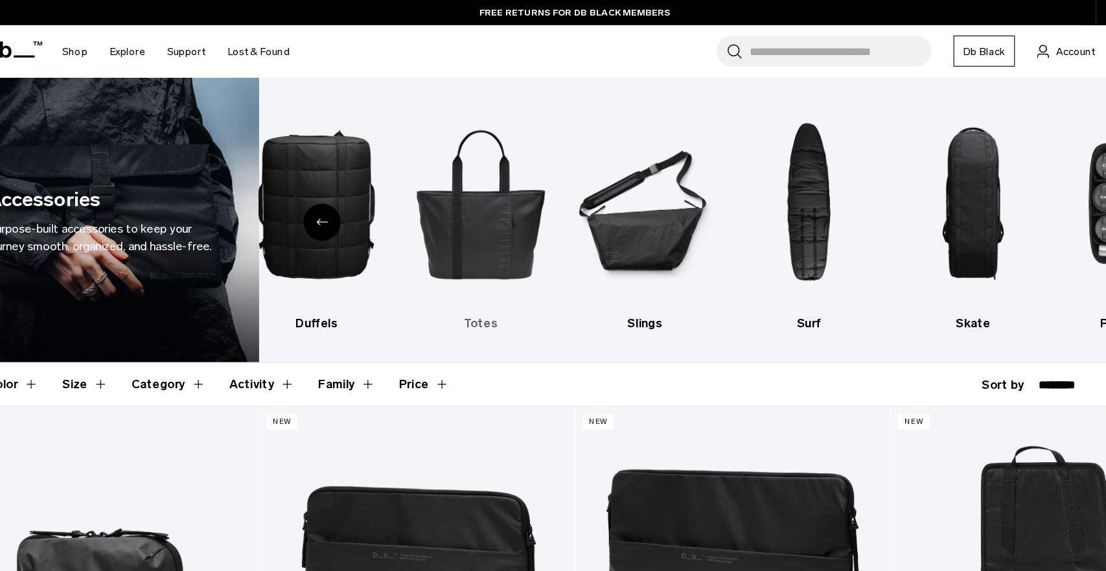
click at [475, 211] on img "6 / 10" at bounding box center [470, 177] width 121 height 181
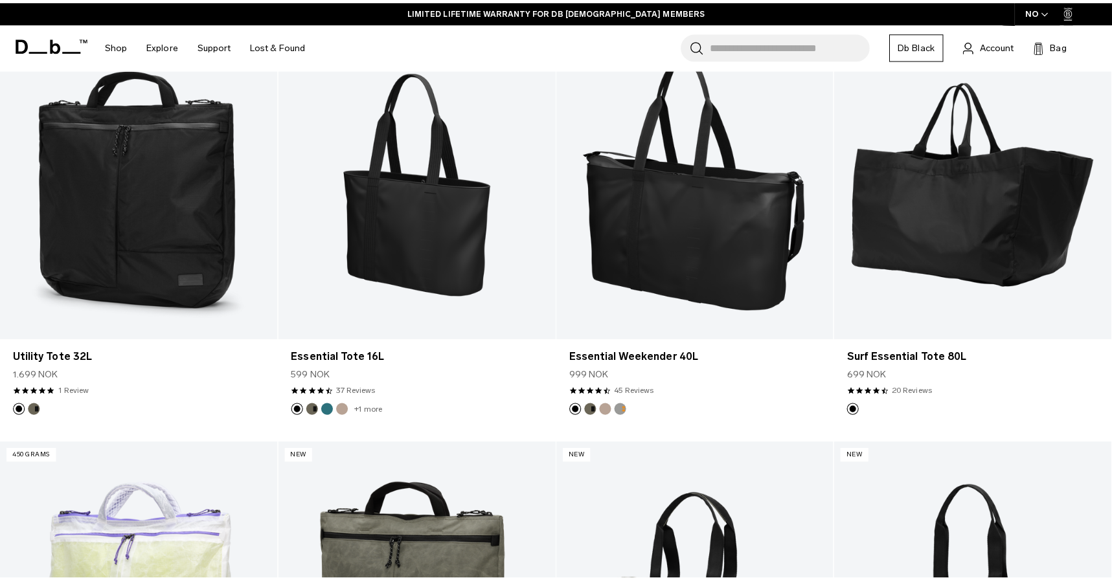
scroll to position [187, 0]
